Goal: Information Seeking & Learning: Learn about a topic

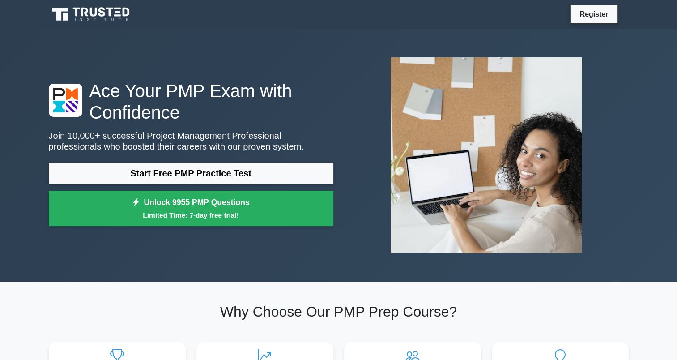
click at [639, 137] on div "Ace Your PMP Exam with Confidence Join 10,000+ successful Project Management Pr…" at bounding box center [338, 155] width 677 height 253
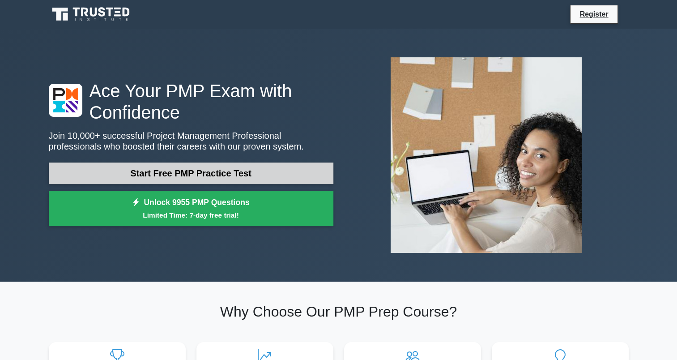
click at [212, 175] on link "Start Free PMP Practice Test" at bounding box center [191, 172] width 285 height 21
click at [227, 170] on link "Start Free PMP Practice Test" at bounding box center [191, 172] width 285 height 21
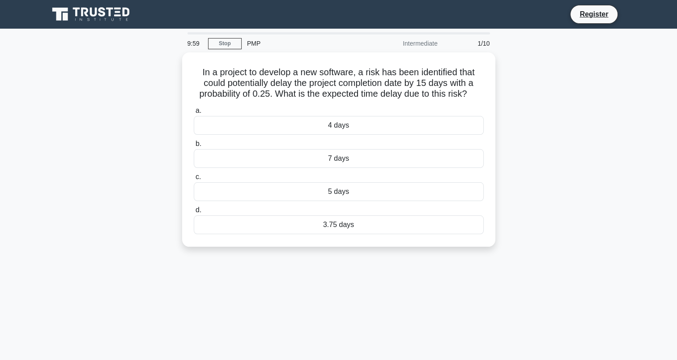
click at [212, 175] on label "c. 5 days" at bounding box center [339, 186] width 290 height 30
click at [194, 175] on input "c. 5 days" at bounding box center [194, 177] width 0 height 6
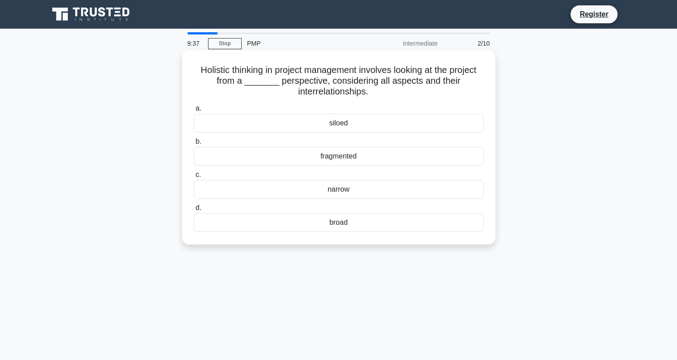
click at [336, 222] on div "broad" at bounding box center [339, 222] width 290 height 19
click at [194, 211] on input "d. broad" at bounding box center [194, 208] width 0 height 6
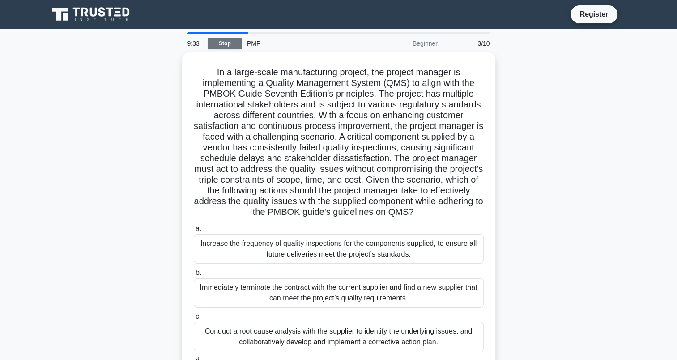
click at [220, 48] on link "Stop" at bounding box center [225, 43] width 34 height 11
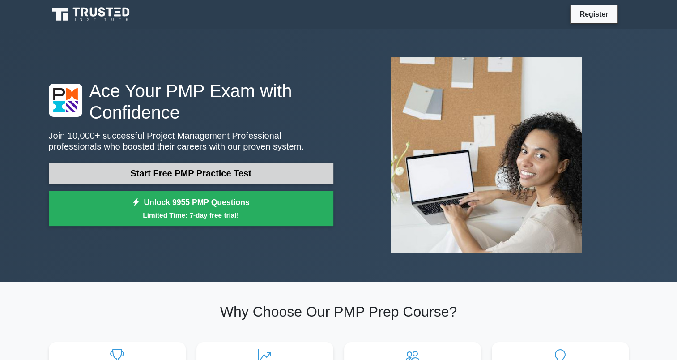
click at [220, 172] on link "Start Free PMP Practice Test" at bounding box center [191, 172] width 285 height 21
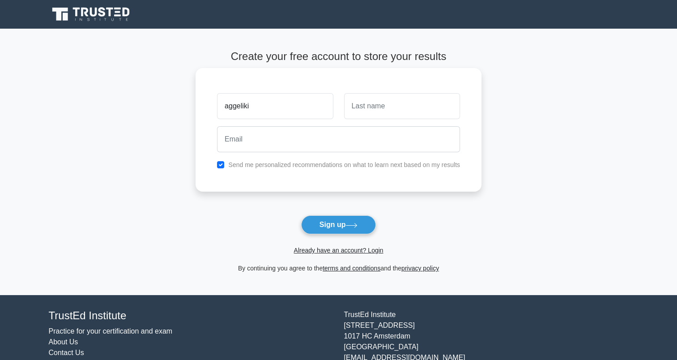
type input "aggeliki"
type input "alexandri"
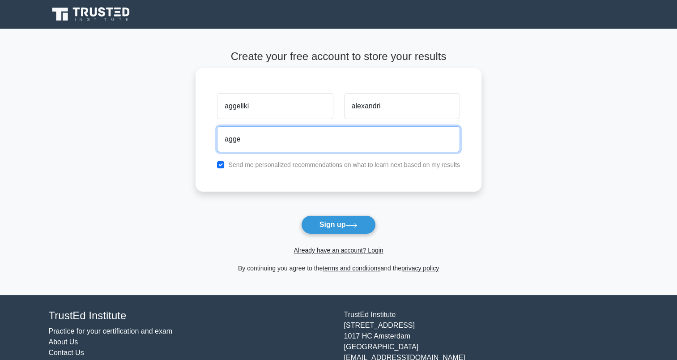
type input "[EMAIL_ADDRESS][DOMAIN_NAME]"
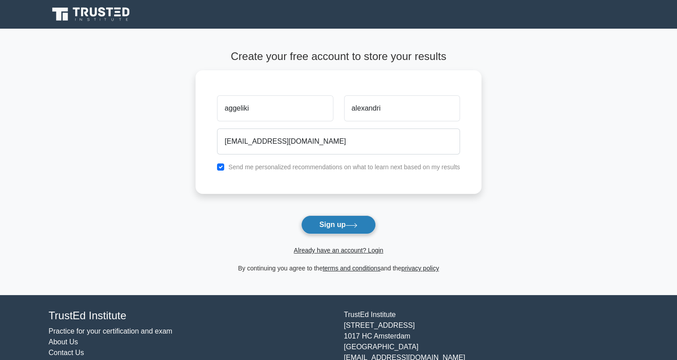
click at [333, 224] on button "Sign up" at bounding box center [338, 224] width 75 height 19
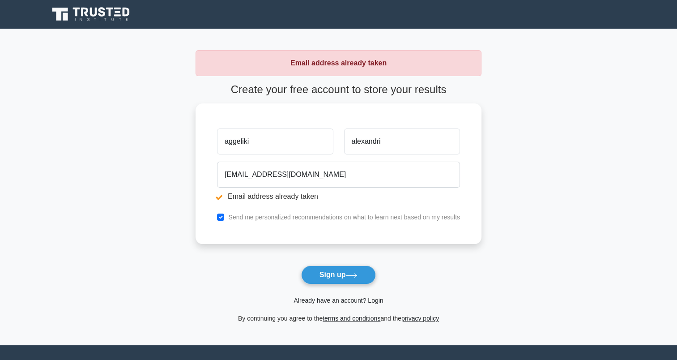
click at [354, 302] on link "Already have an account? Login" at bounding box center [337, 300] width 89 height 7
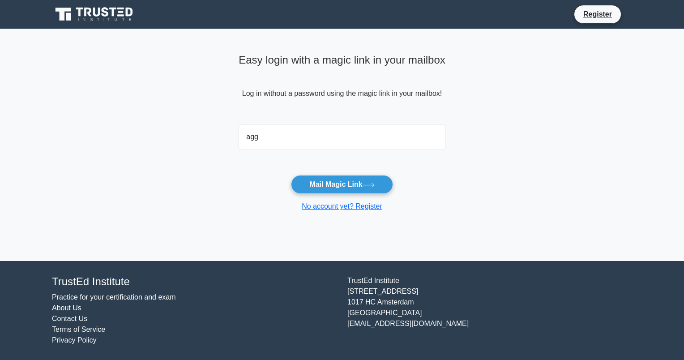
type input "aggelikialexandri@gmail.com"
click at [327, 186] on button "Mail Magic Link" at bounding box center [342, 184] width 102 height 19
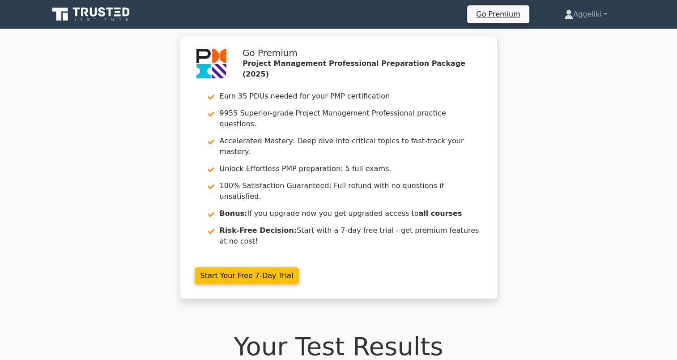
click at [92, 13] on icon at bounding box center [93, 12] width 7 height 9
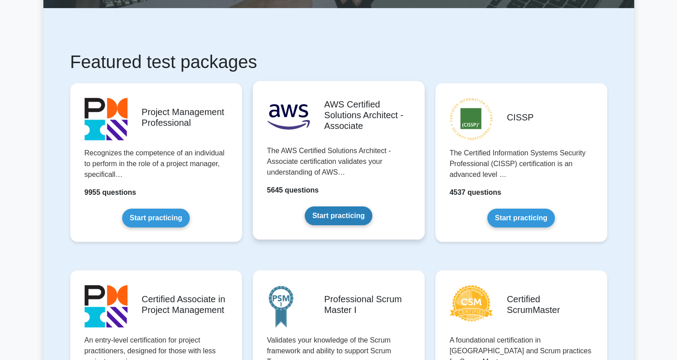
scroll to position [126, 0]
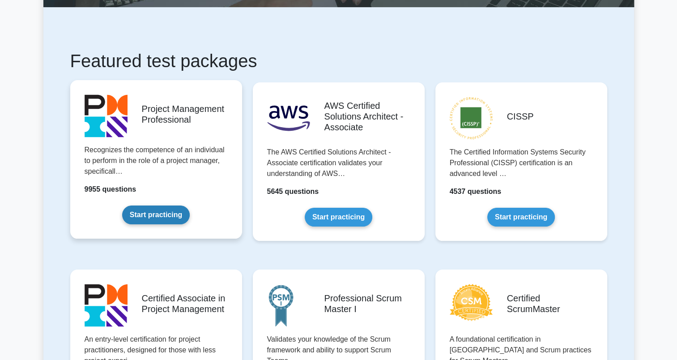
click at [145, 213] on link "Start practicing" at bounding box center [156, 214] width 68 height 19
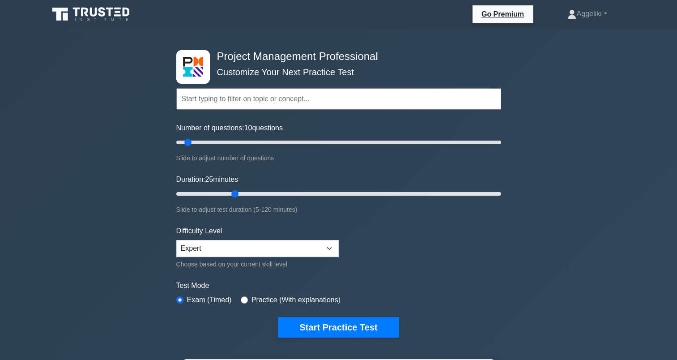
drag, startPoint x: 195, startPoint y: 192, endPoint x: 232, endPoint y: 191, distance: 37.1
type input "25"
click at [232, 191] on input "Duration: 25 minutes" at bounding box center [338, 193] width 325 height 11
drag, startPoint x: 187, startPoint y: 141, endPoint x: 203, endPoint y: 143, distance: 16.2
type input "20"
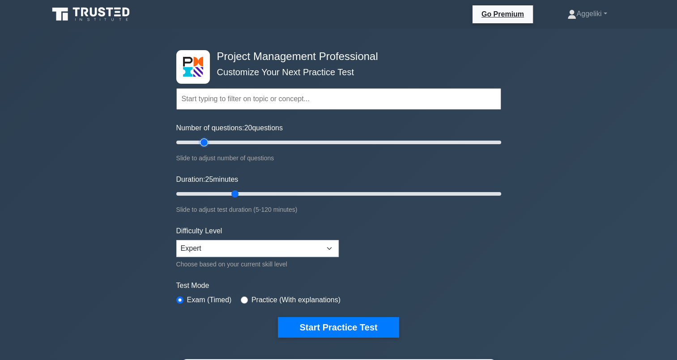
click at [203, 143] on input "Number of questions: 20 questions" at bounding box center [338, 142] width 325 height 11
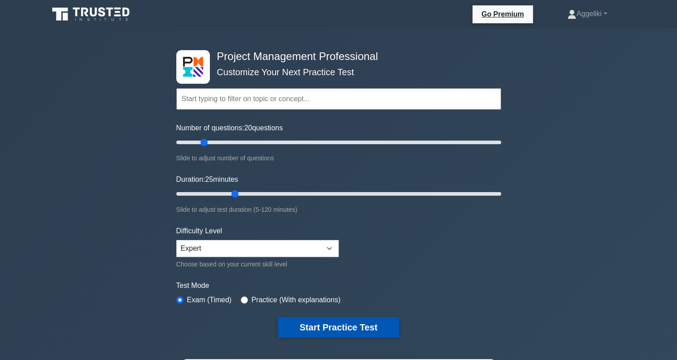
click at [347, 321] on button "Start Practice Test" at bounding box center [338, 327] width 121 height 21
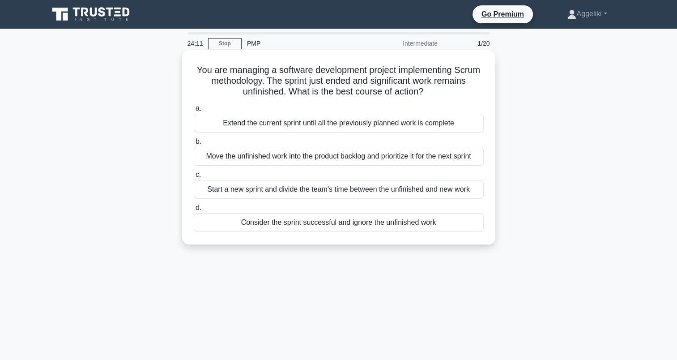
click at [387, 161] on div "Move the unfinished work into the product backlog and prioritize it for the nex…" at bounding box center [339, 156] width 290 height 19
click at [194, 145] on input "b. Move the unfinished work into the product backlog and prioritize it for the …" at bounding box center [194, 142] width 0 height 6
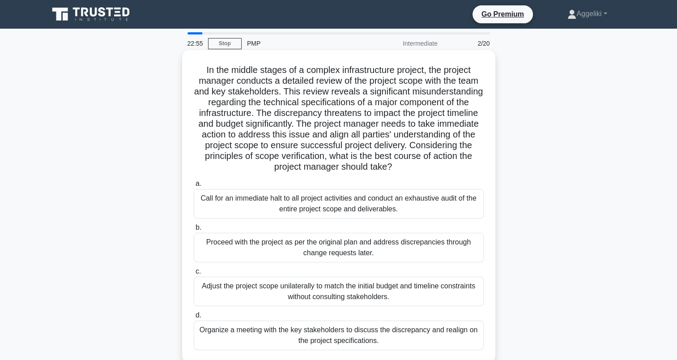
scroll to position [23, 0]
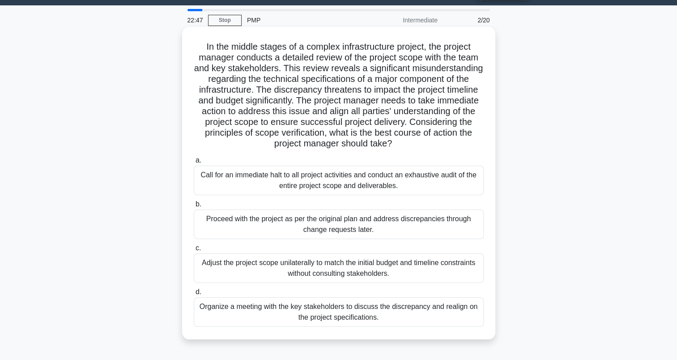
click at [344, 317] on div "Organize a meeting with the key stakeholders to discuss the discrepancy and rea…" at bounding box center [339, 312] width 290 height 30
click at [194, 295] on input "d. Organize a meeting with the key stakeholders to discuss the discrepancy and …" at bounding box center [194, 292] width 0 height 6
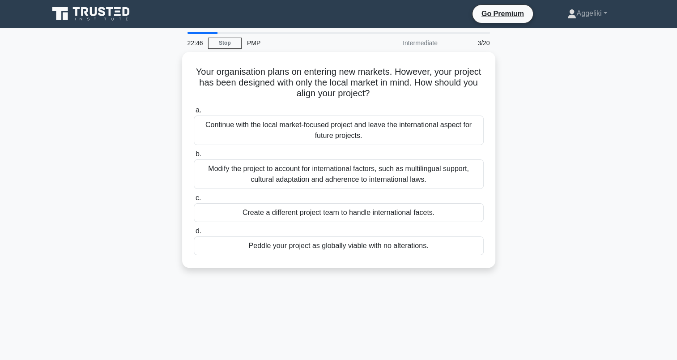
scroll to position [0, 0]
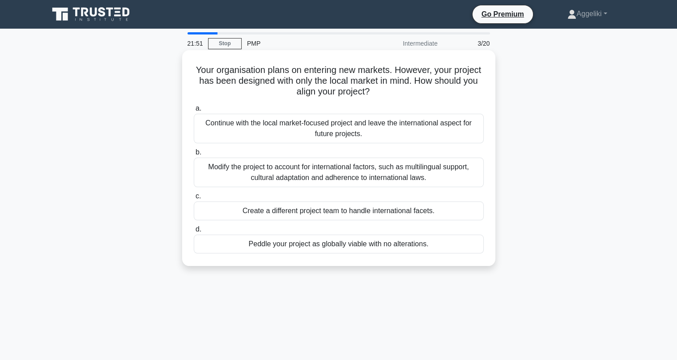
drag, startPoint x: 431, startPoint y: 246, endPoint x: 246, endPoint y: 248, distance: 185.2
click at [246, 248] on div "Peddle your project as globally viable with no alterations." at bounding box center [339, 243] width 290 height 19
copy div "Peddle your project as globally viable with no alterations."
click at [446, 210] on div "Create a different project team to handle international facets." at bounding box center [339, 210] width 290 height 19
click at [194, 199] on input "c. Create a different project team to handle international facets." at bounding box center [194, 196] width 0 height 6
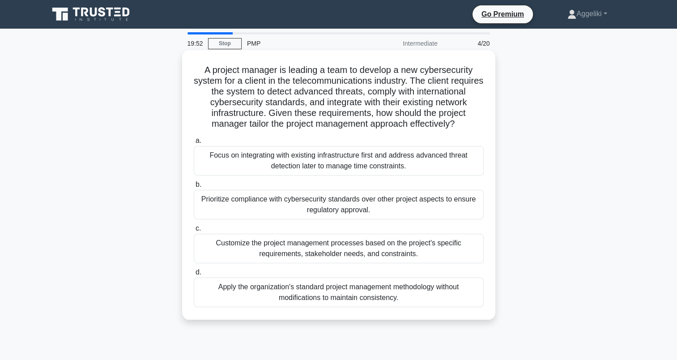
click at [360, 263] on div "Customize the project management processes based on the project's specific requ…" at bounding box center [339, 249] width 290 height 30
click at [194, 231] on input "c. Customize the project management processes based on the project's specific r…" at bounding box center [194, 228] width 0 height 6
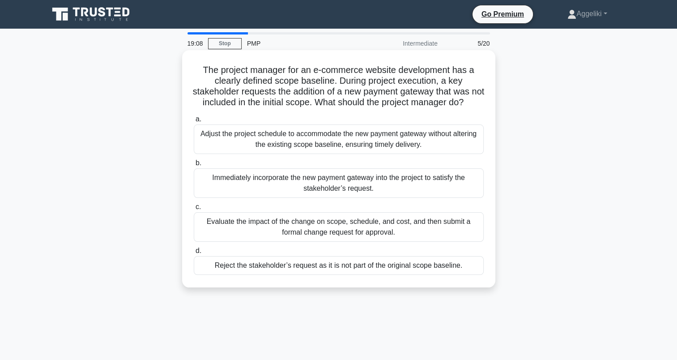
click at [370, 242] on div "Evaluate the impact of the change on scope, schedule, and cost, and then submit…" at bounding box center [339, 227] width 290 height 30
click at [194, 210] on input "c. Evaluate the impact of the change on scope, schedule, and cost, and then sub…" at bounding box center [194, 207] width 0 height 6
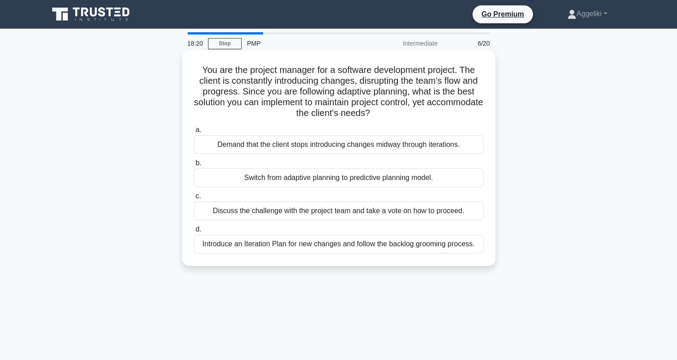
click at [331, 245] on div "Introduce an Iteration Plan for new changes and follow the backlog grooming pro…" at bounding box center [339, 243] width 290 height 19
click at [194, 232] on input "d. Introduce an Iteration Plan for new changes and follow the backlog grooming …" at bounding box center [194, 229] width 0 height 6
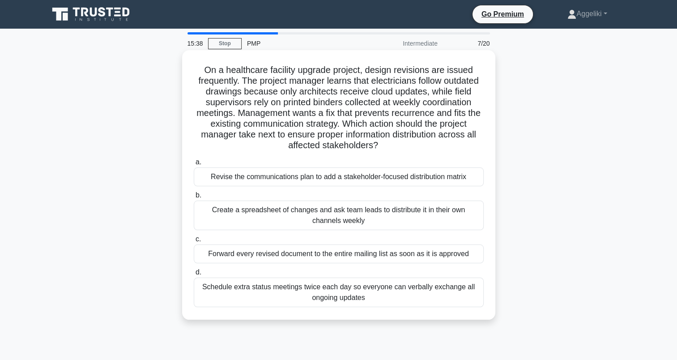
click at [397, 181] on div "Revise the communications plan to add a stakeholder-focused distribution matrix" at bounding box center [339, 176] width 290 height 19
click at [194, 165] on input "a. Revise the communications plan to add a stakeholder-focused distribution mat…" at bounding box center [194, 162] width 0 height 6
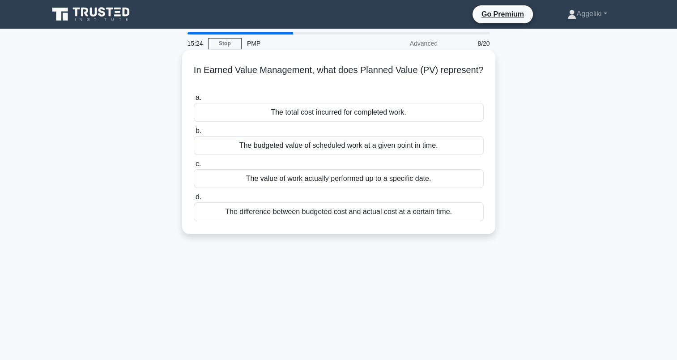
click at [326, 114] on div "The total cost incurred for completed work." at bounding box center [339, 112] width 290 height 19
click at [194, 101] on input "a. The total cost incurred for completed work." at bounding box center [194, 98] width 0 height 6
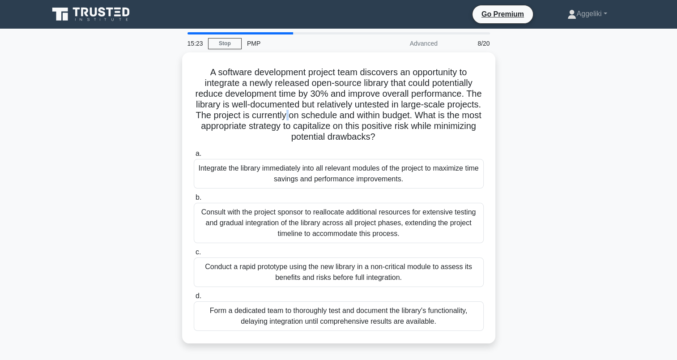
click at [326, 114] on h5 "A software development project team discovers an opportunity to integrate a new…" at bounding box center [339, 105] width 292 height 76
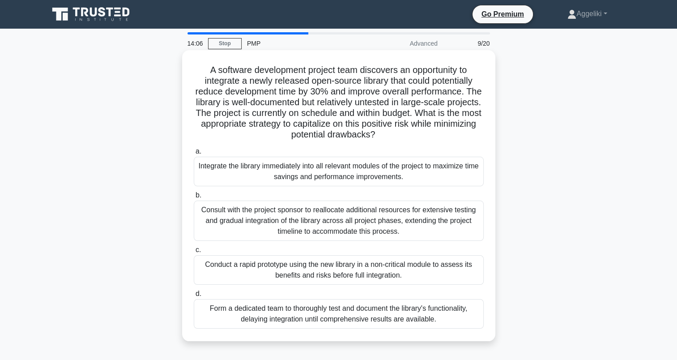
click at [339, 304] on div "Form a dedicated team to thoroughly test and document the library's functionali…" at bounding box center [339, 314] width 290 height 30
click at [194, 297] on input "d. Form a dedicated team to thoroughly test and document the library's function…" at bounding box center [194, 294] width 0 height 6
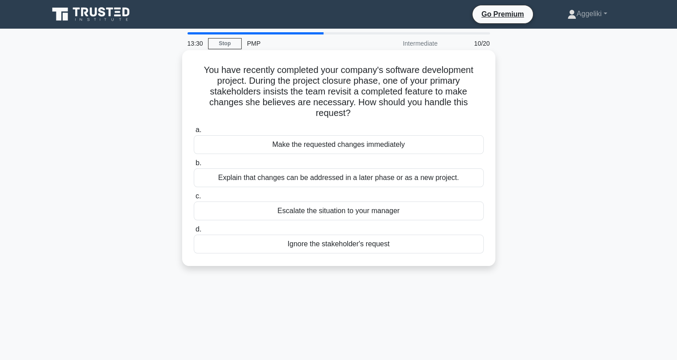
click at [349, 183] on div "Explain that changes can be addressed in a later phase or as a new project." at bounding box center [339, 177] width 290 height 19
click at [194, 166] on input "b. Explain that changes can be addressed in a later phase or as a new project." at bounding box center [194, 163] width 0 height 6
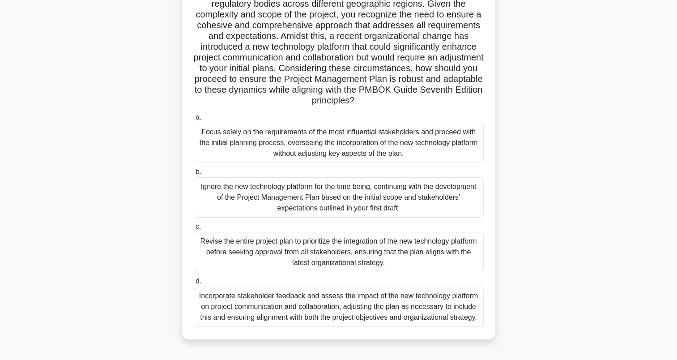
scroll to position [123, 0]
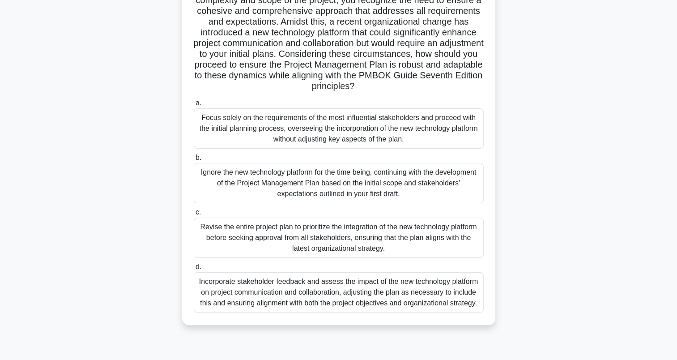
click at [442, 298] on div "Incorporate stakeholder feedback and assess the impact of the new technology pl…" at bounding box center [339, 292] width 290 height 40
click at [194, 270] on input "d. Incorporate stakeholder feedback and assess the impact of the new technology…" at bounding box center [194, 267] width 0 height 6
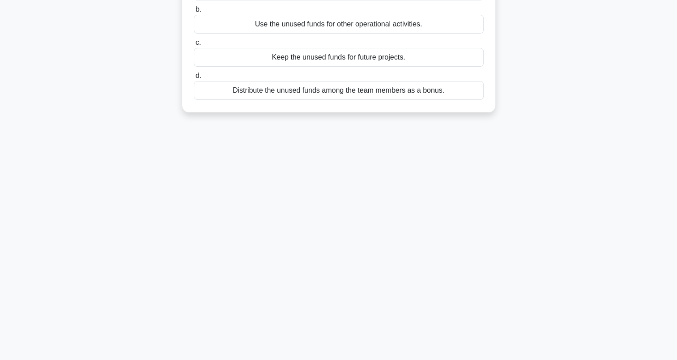
scroll to position [0, 0]
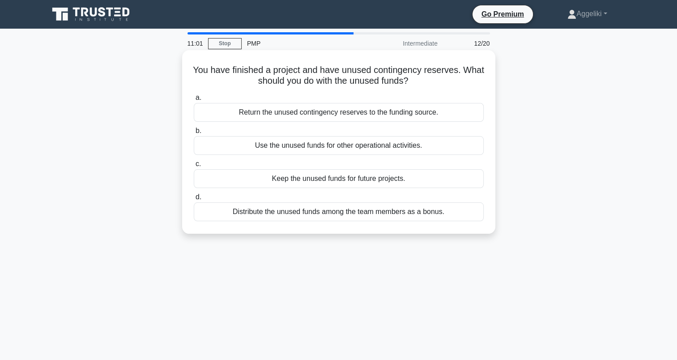
click at [374, 113] on div "Return the unused contingency reserves to the funding source." at bounding box center [339, 112] width 290 height 19
click at [194, 101] on input "a. Return the unused contingency reserves to the funding source." at bounding box center [194, 98] width 0 height 6
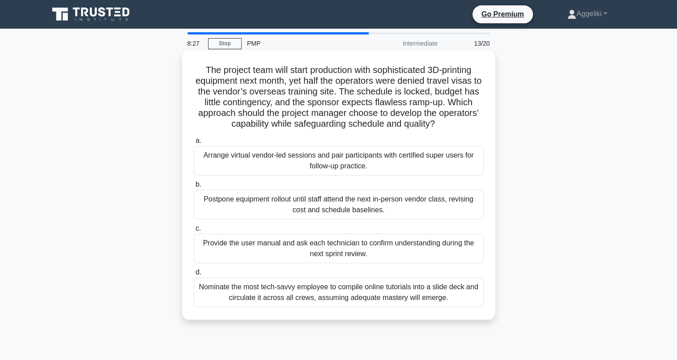
click at [419, 174] on div "Arrange virtual vendor-led sessions and pair participants with certified super …" at bounding box center [339, 161] width 290 height 30
click at [194, 144] on input "a. Arrange virtual vendor-led sessions and pair participants with certified sup…" at bounding box center [194, 141] width 0 height 6
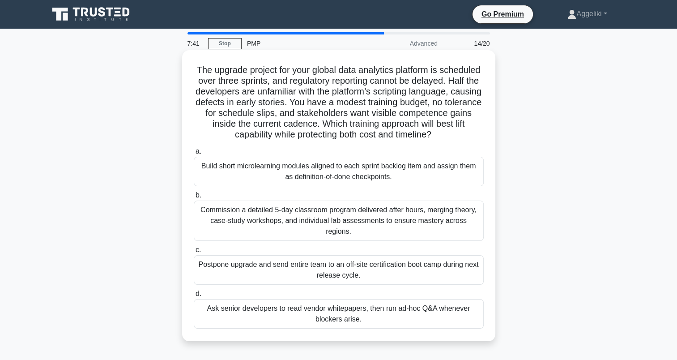
click at [369, 306] on div "Ask senior developers to read vendor whitepapers, then run ad-hoc Q&A whenever …" at bounding box center [339, 314] width 290 height 30
click at [194, 297] on input "d. Ask senior developers to read vendor whitepapers, then run ad-hoc Q&A whenev…" at bounding box center [194, 294] width 0 height 6
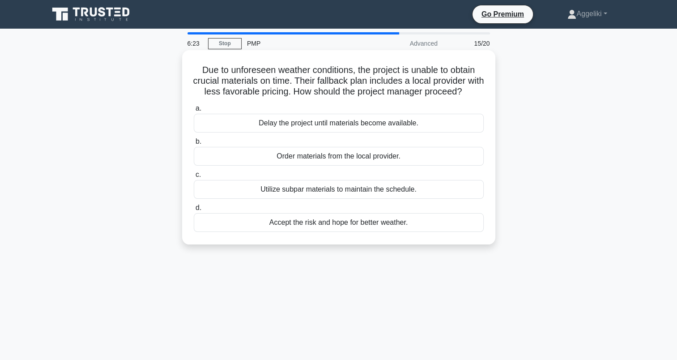
click at [366, 166] on div "Order materials from the local provider." at bounding box center [339, 156] width 290 height 19
click at [194, 145] on input "b. Order materials from the local provider." at bounding box center [194, 142] width 0 height 6
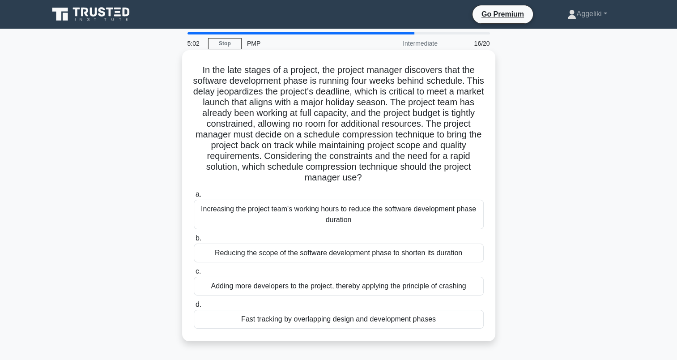
click at [357, 287] on div "Adding more developers to the project, thereby applying the principle of crashi…" at bounding box center [339, 285] width 290 height 19
click at [194, 274] on input "c. Adding more developers to the project, thereby applying the principle of cra…" at bounding box center [194, 271] width 0 height 6
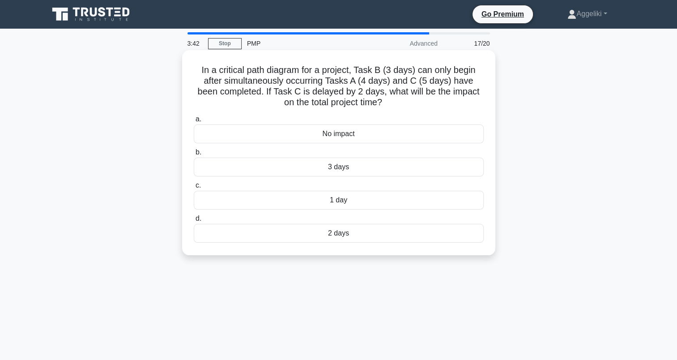
click at [378, 231] on div "2 days" at bounding box center [339, 233] width 290 height 19
click at [194, 221] on input "d. 2 days" at bounding box center [194, 219] width 0 height 6
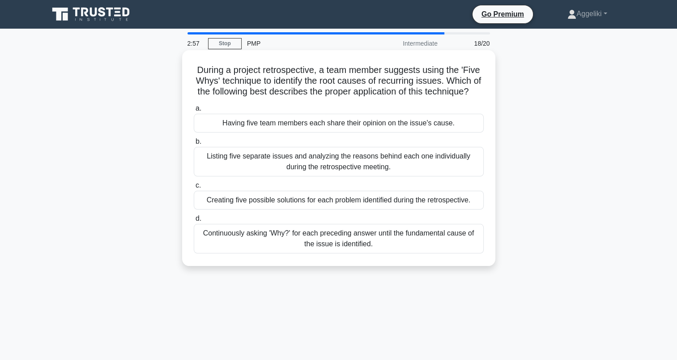
click at [339, 248] on div "Continuously asking 'Why?' for each preceding answer until the fundamental caus…" at bounding box center [339, 239] width 290 height 30
click at [194, 221] on input "d. Continuously asking 'Why?' for each preceding answer until the fundamental c…" at bounding box center [194, 219] width 0 height 6
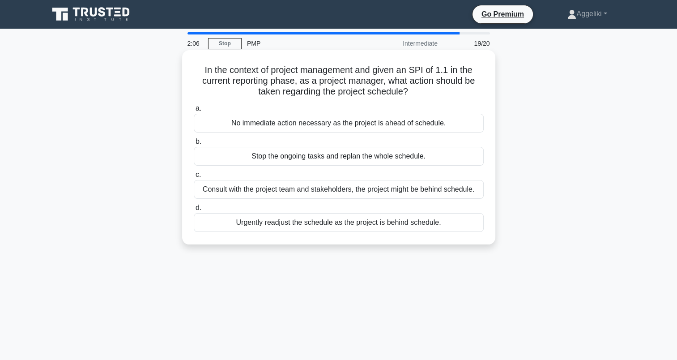
click at [371, 126] on div "No immediate action necessary as the project is ahead of schedule." at bounding box center [339, 123] width 290 height 19
click at [194, 111] on input "a. No immediate action necessary as the project is ahead of schedule." at bounding box center [194, 109] width 0 height 6
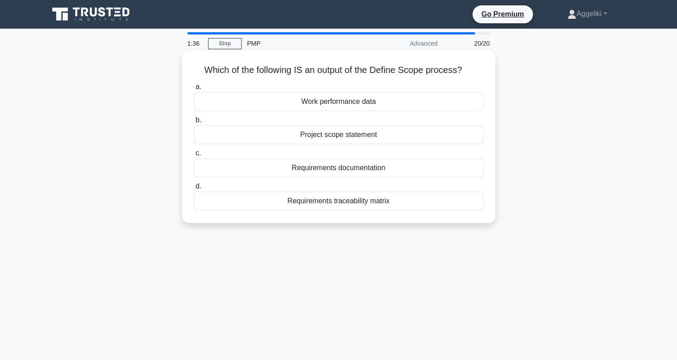
click at [383, 170] on div "Requirements documentation" at bounding box center [339, 167] width 290 height 19
click at [194, 156] on input "c. Requirements documentation" at bounding box center [194, 153] width 0 height 6
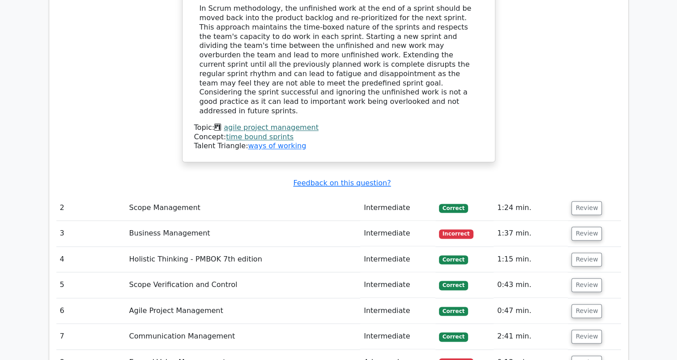
scroll to position [1211, 0]
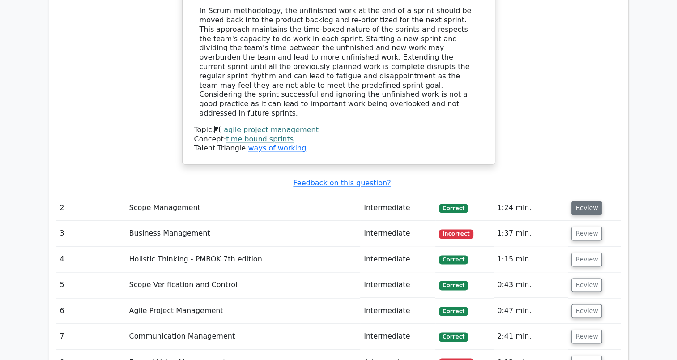
click at [583, 201] on button "Review" at bounding box center [586, 208] width 30 height 14
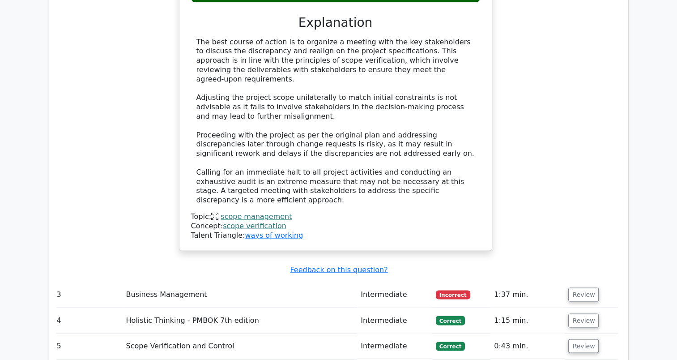
scroll to position [1725, 0]
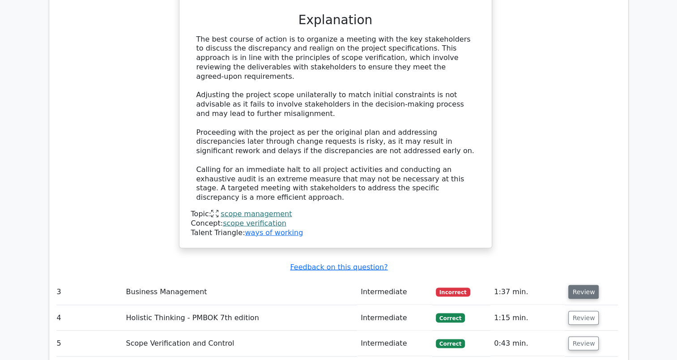
click at [593, 285] on button "Review" at bounding box center [583, 292] width 30 height 14
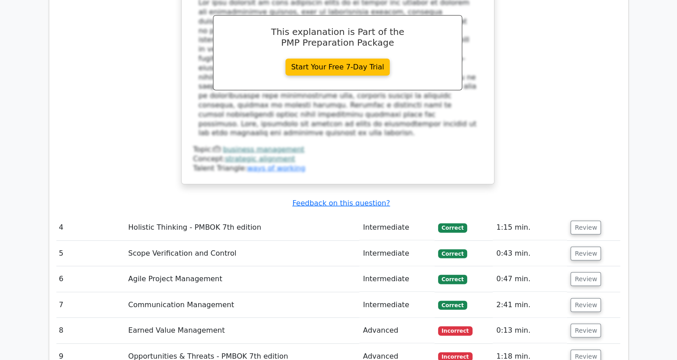
scroll to position [2256, 0]
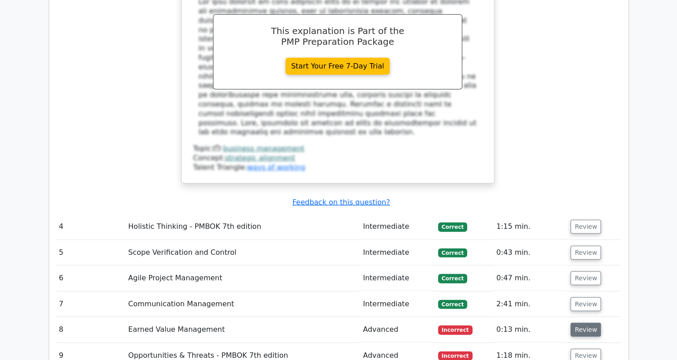
click at [586, 323] on button "Review" at bounding box center [585, 330] width 30 height 14
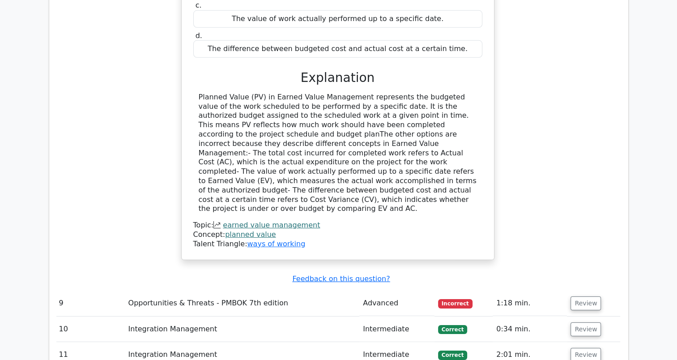
scroll to position [2700, 0]
click at [578, 296] on button "Review" at bounding box center [585, 303] width 30 height 14
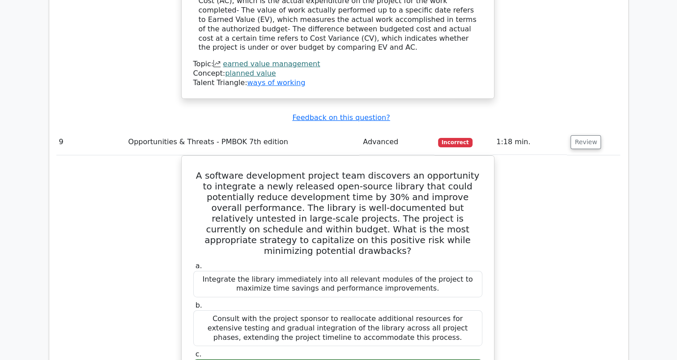
scroll to position [2861, 0]
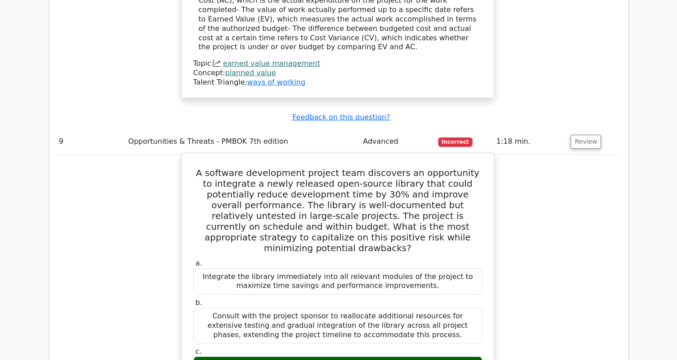
drag, startPoint x: 199, startPoint y: 203, endPoint x: 411, endPoint y: 211, distance: 212.2
copy div "Conduct a rapid prototype using the new library in a non-critical module to ass…"
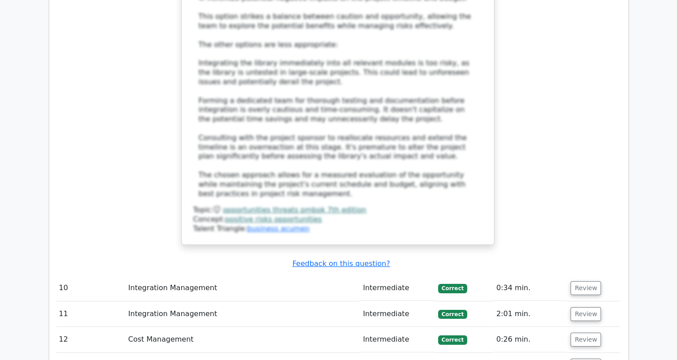
scroll to position [3420, 0]
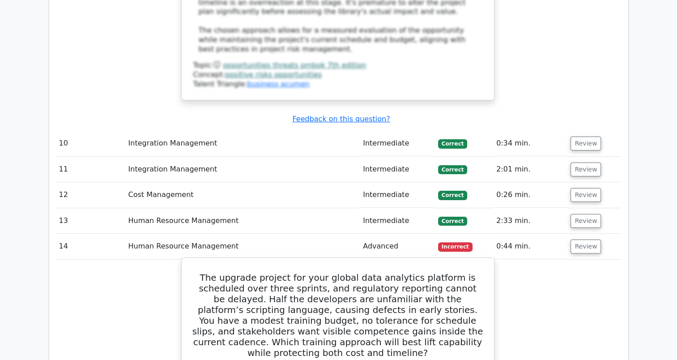
click at [209, 272] on h5 "The upgrade project for your global data analytics platform is scheduled over t…" at bounding box center [337, 315] width 291 height 86
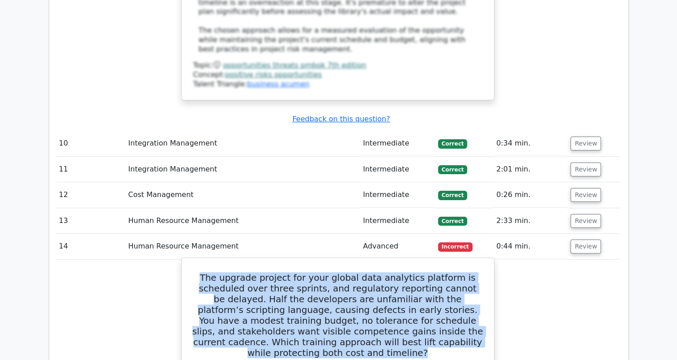
drag, startPoint x: 209, startPoint y: 85, endPoint x: 420, endPoint y: 163, distance: 224.6
click at [420, 272] on h5 "The upgrade project for your global data analytics platform is scheduled over t…" at bounding box center [337, 315] width 291 height 86
copy h5 "The upgrade project for your global data analytics platform is scheduled over t…"
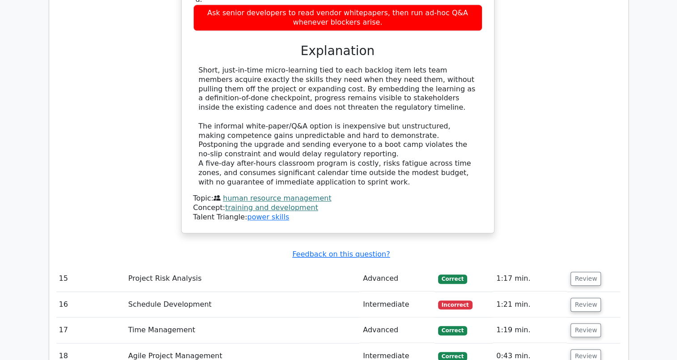
scroll to position [4074, 0]
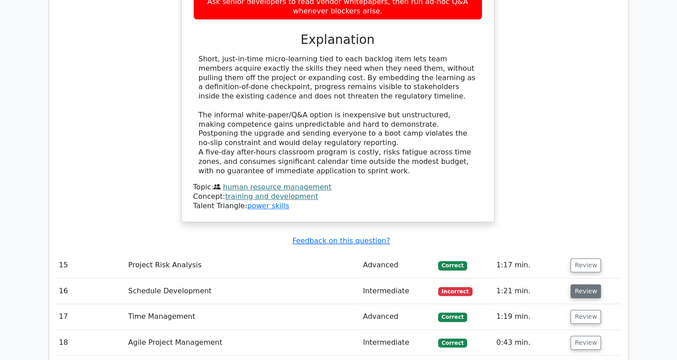
click at [587, 284] on button "Review" at bounding box center [585, 291] width 30 height 14
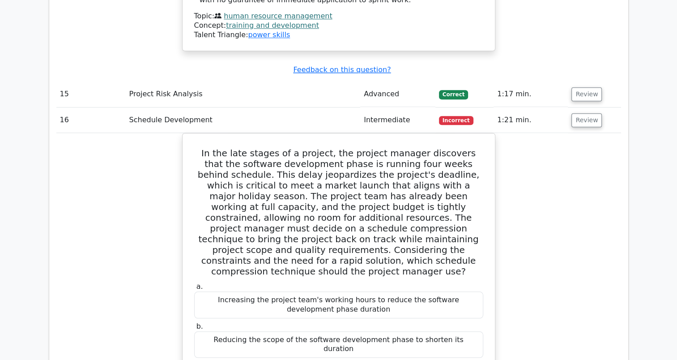
scroll to position [4246, 0]
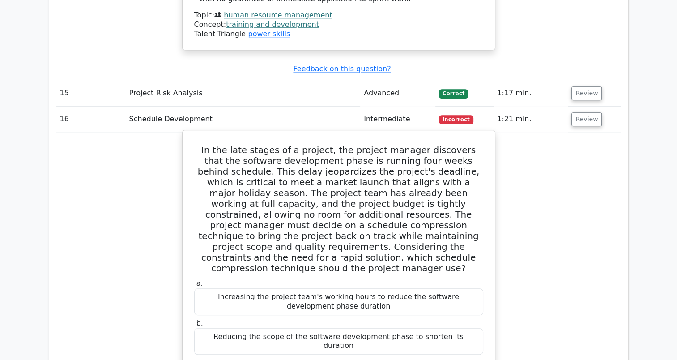
drag, startPoint x: 238, startPoint y: 178, endPoint x: 444, endPoint y: 185, distance: 205.9
copy div "Fast tracking by overlapping design and development phases"
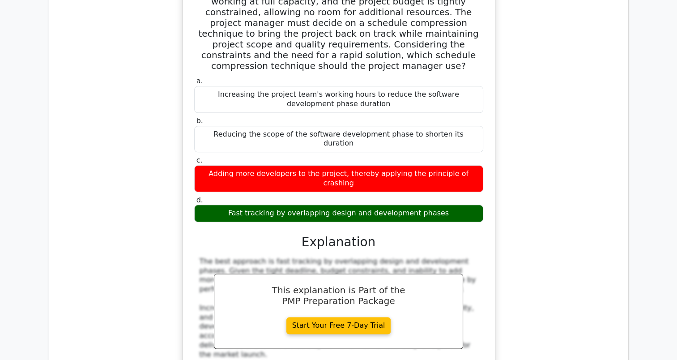
scroll to position [4533, 0]
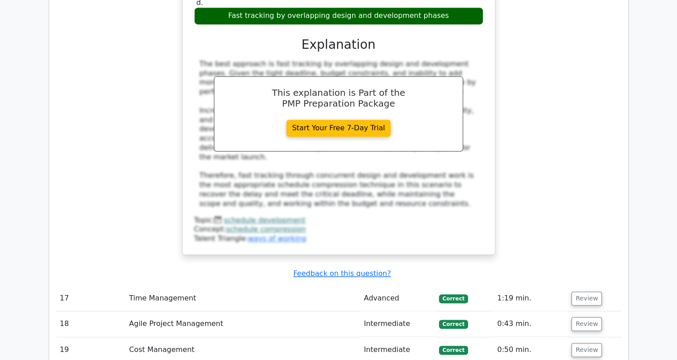
scroll to position [4660, 0]
